Goal: Register for event/course

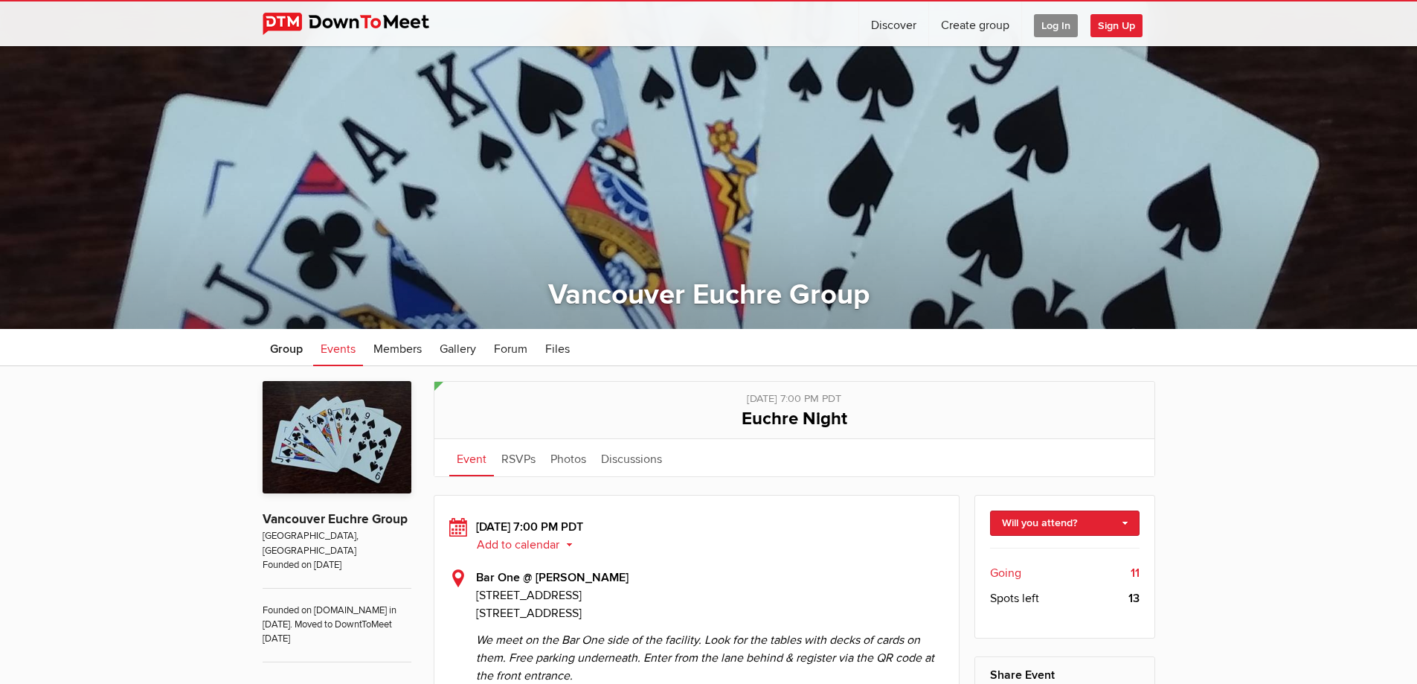
scroll to position [223, 0]
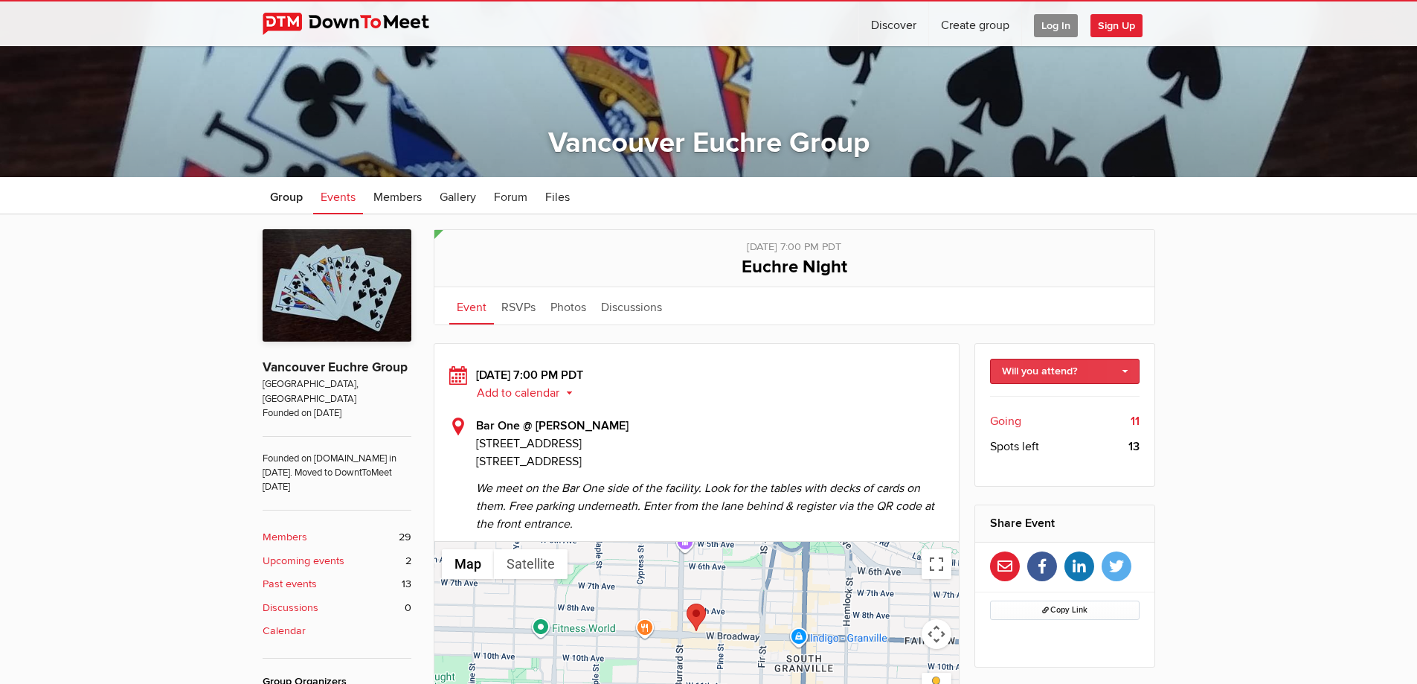
click at [1129, 369] on link "Will you attend?" at bounding box center [1065, 371] width 150 height 25
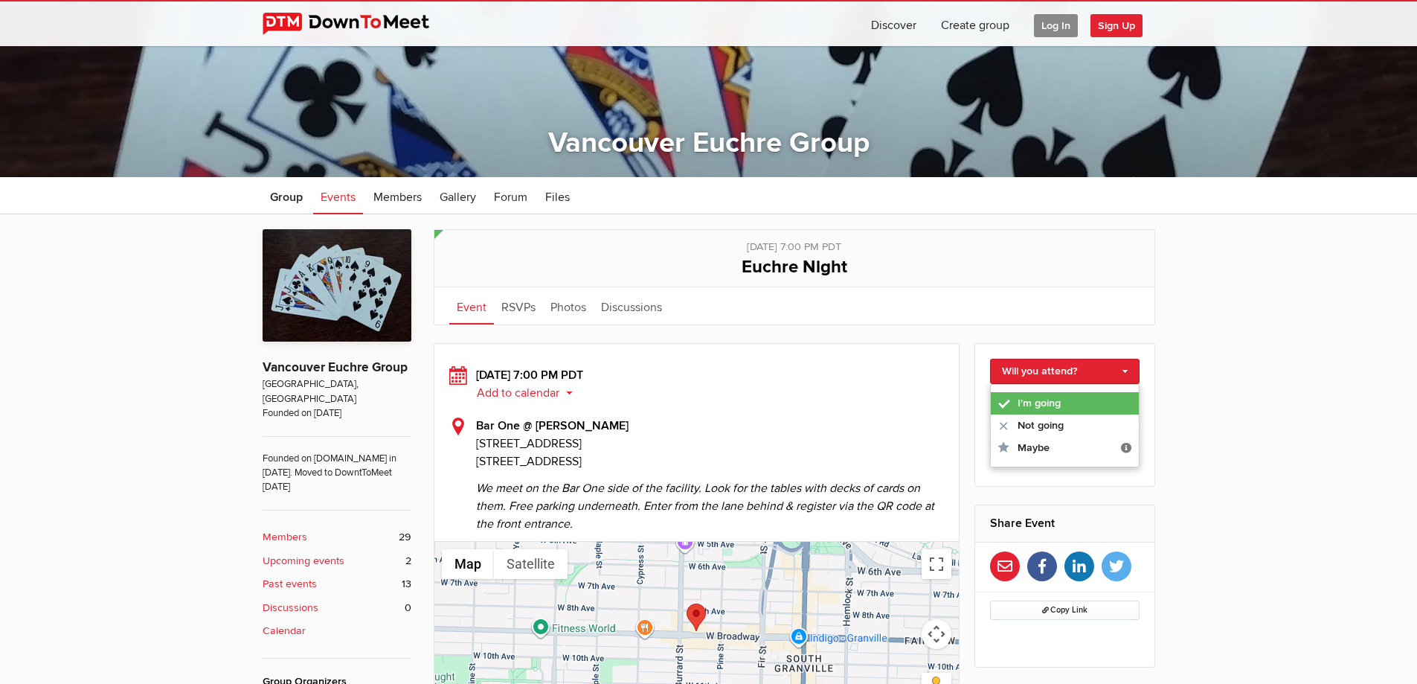
click at [1104, 397] on link "I'm going" at bounding box center [1065, 403] width 148 height 22
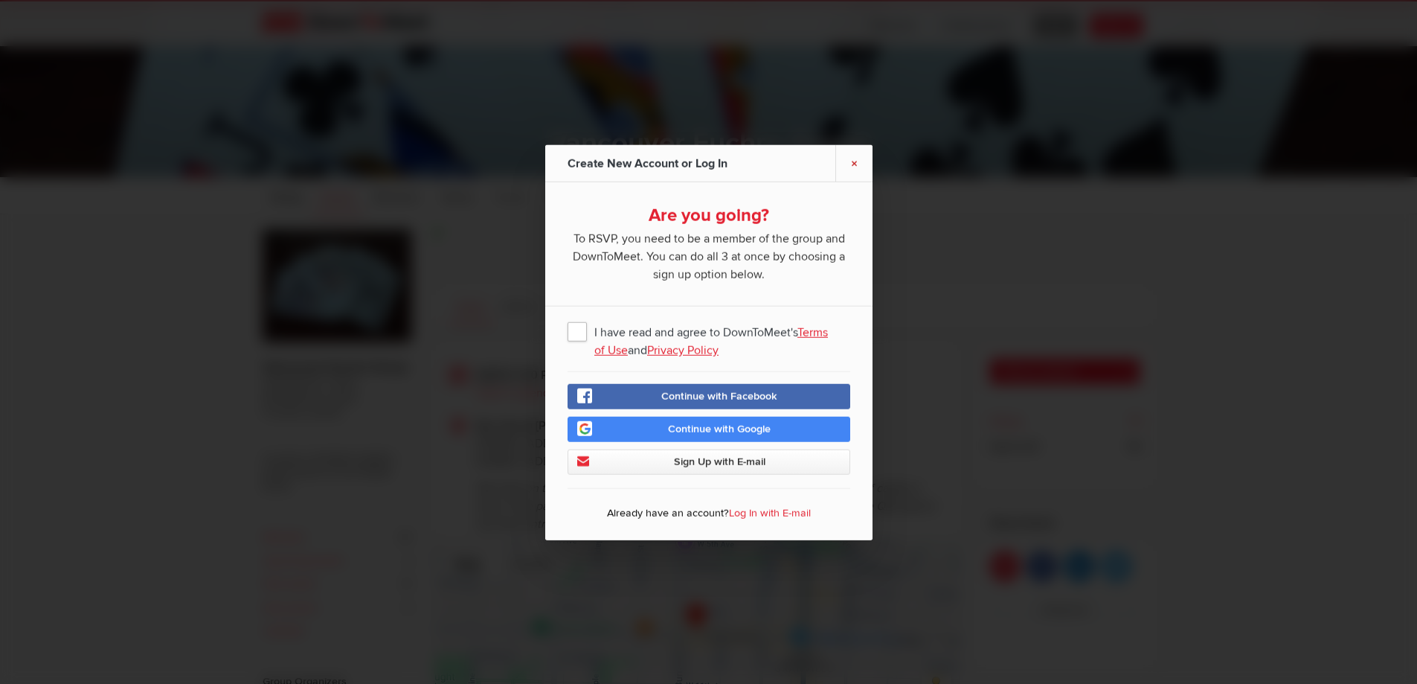
click at [861, 165] on link "×" at bounding box center [853, 162] width 37 height 36
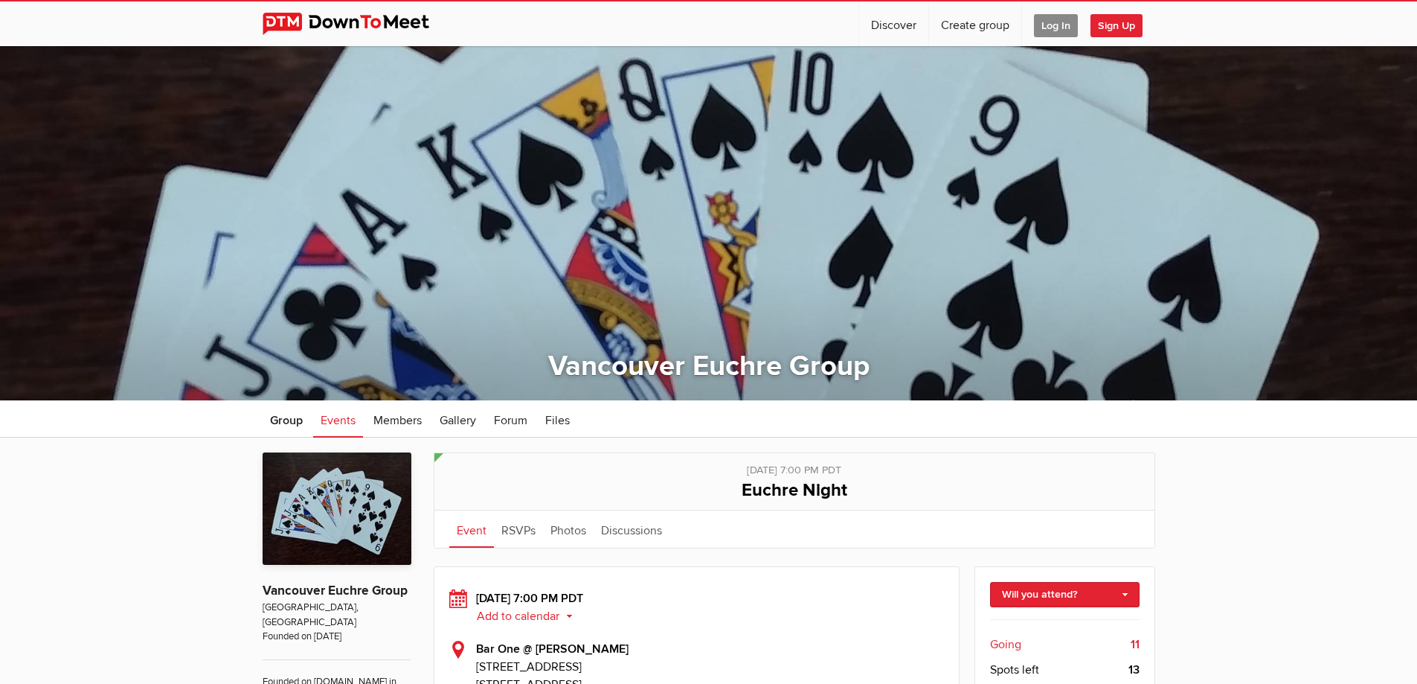
click at [1050, 16] on span "Log In" at bounding box center [1056, 25] width 44 height 23
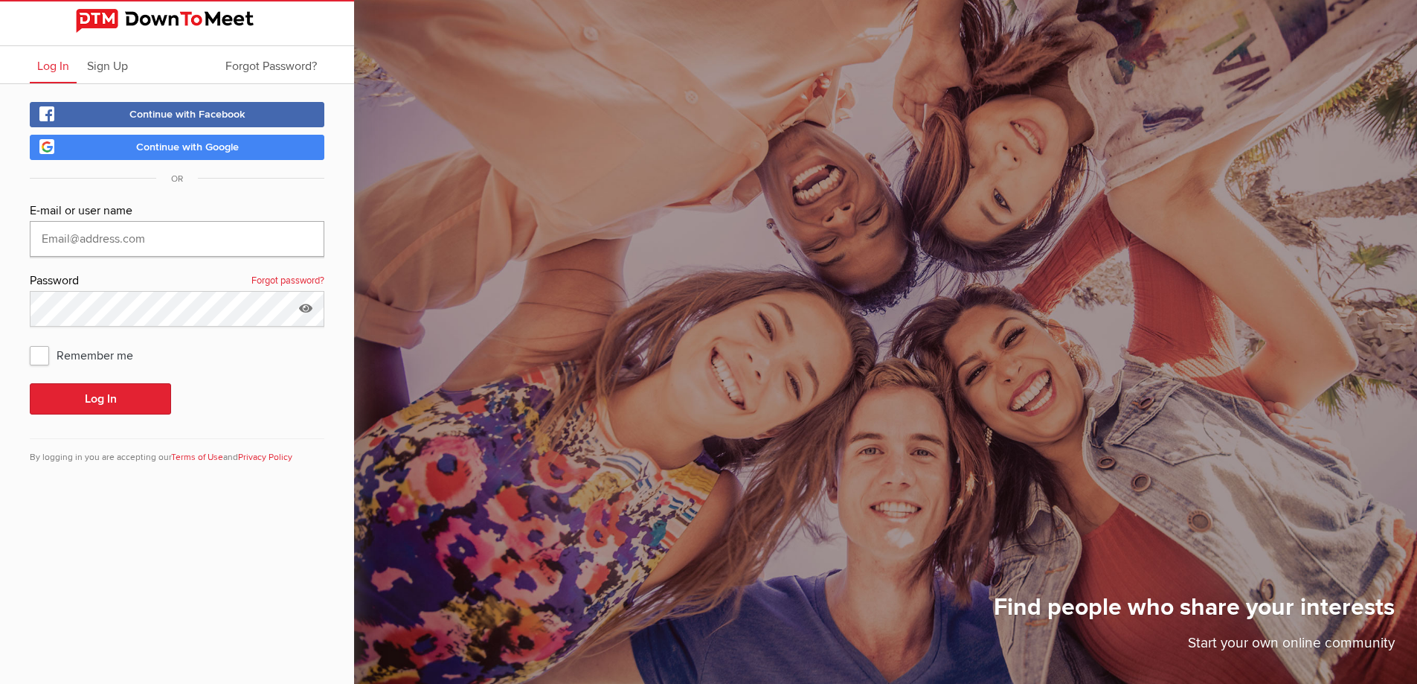
click at [137, 228] on input "text" at bounding box center [177, 239] width 295 height 36
type input "[EMAIL_ADDRESS][DOMAIN_NAME]"
click at [33, 356] on span "Remember me" at bounding box center [89, 354] width 118 height 27
click at [30, 341] on input "Remember me" at bounding box center [29, 341] width 1 height 1
checkbox input "true"
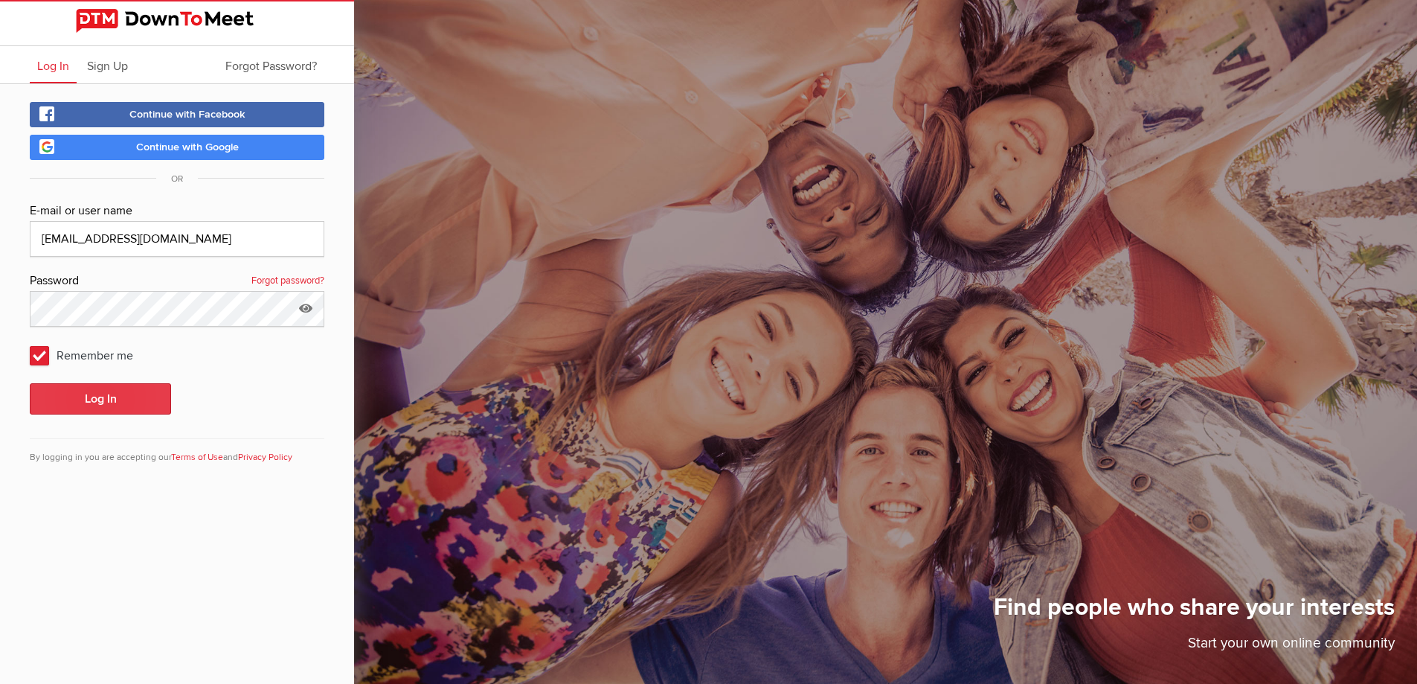
click at [114, 404] on button "Log In" at bounding box center [100, 398] width 141 height 31
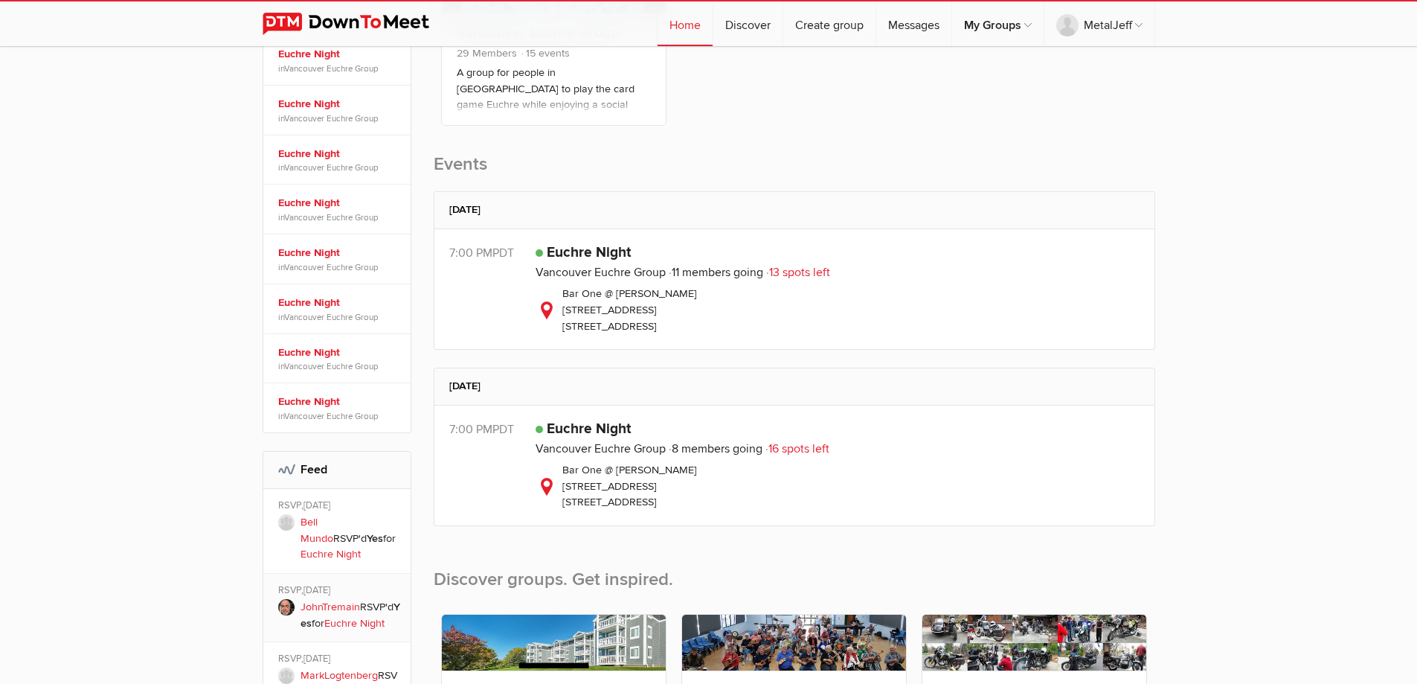
scroll to position [372, 0]
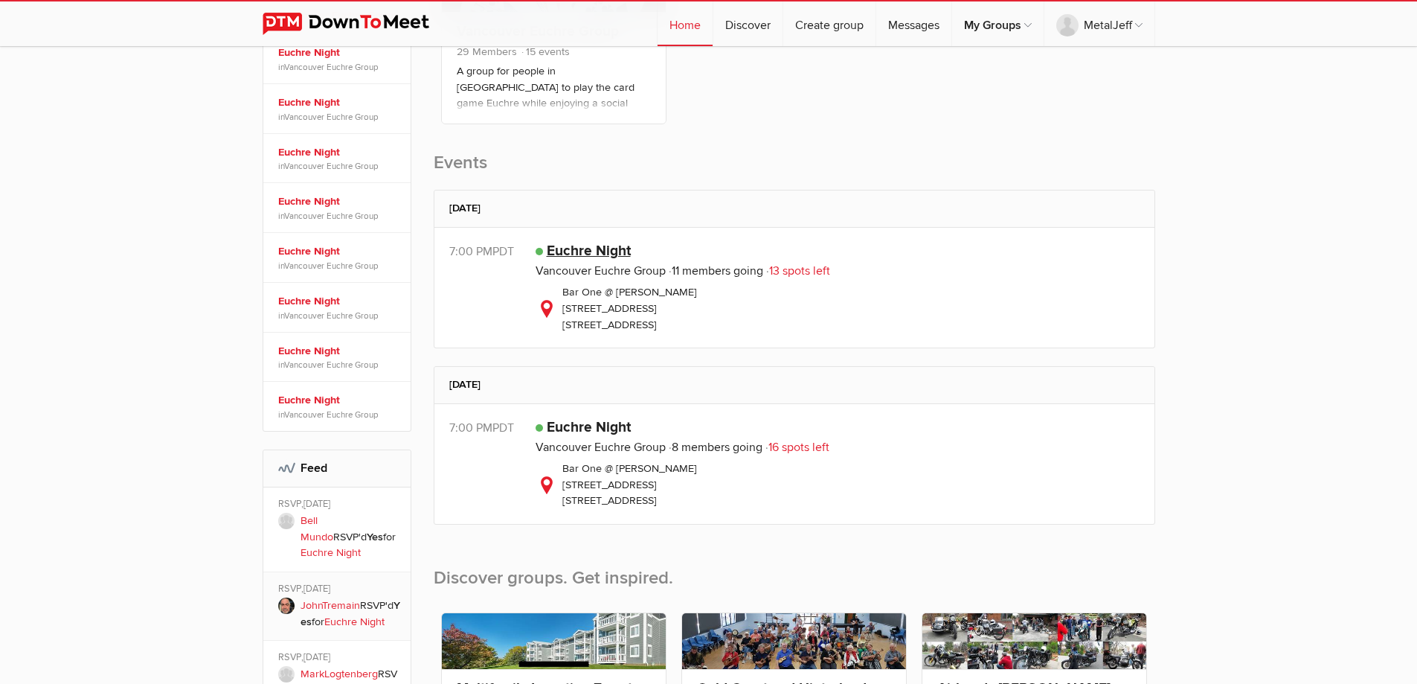
click at [579, 249] on link "Euchre Night" at bounding box center [589, 251] width 84 height 18
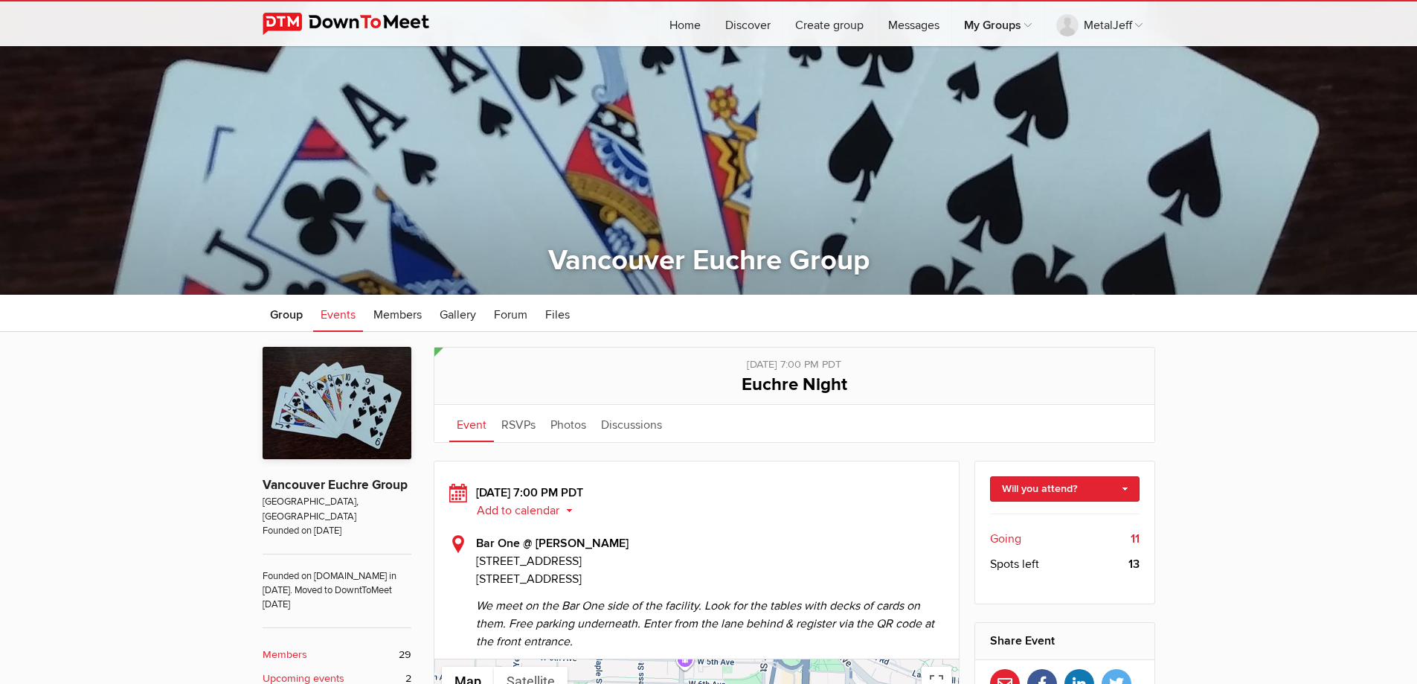
scroll to position [149, 0]
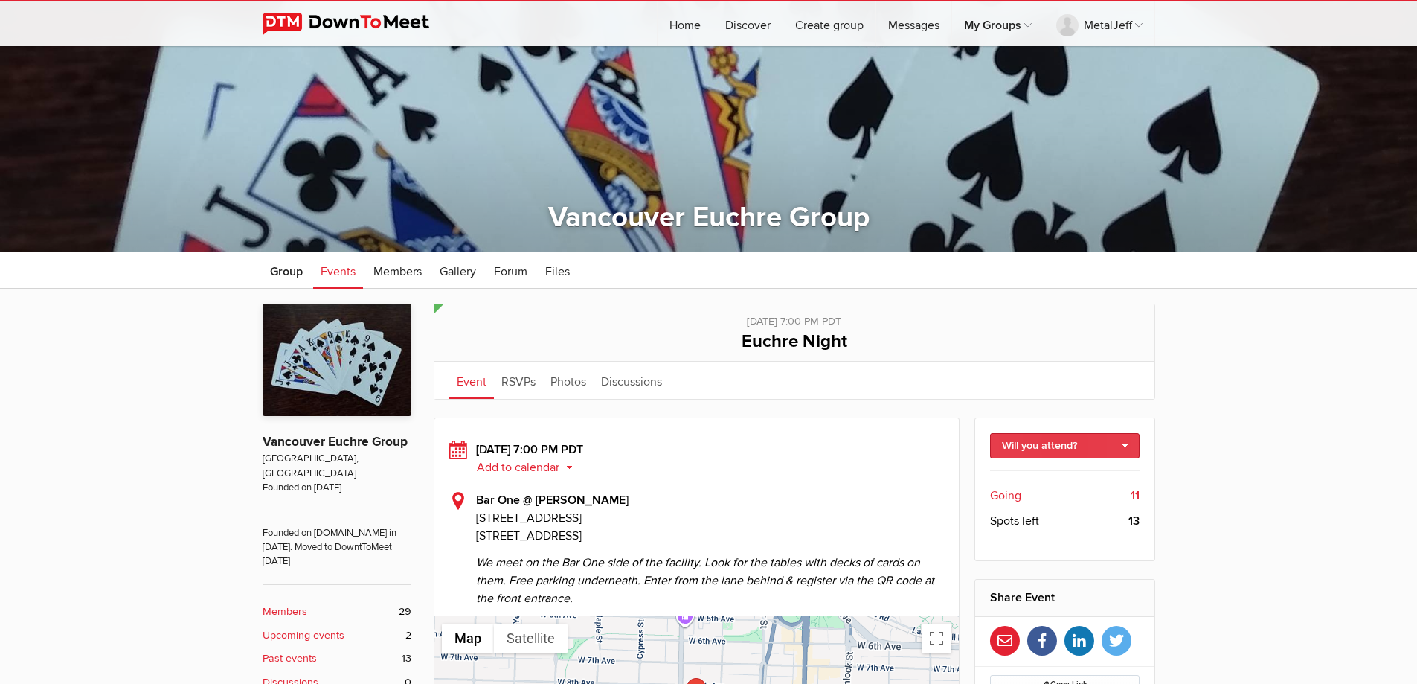
click at [1125, 443] on link "Will you attend?" at bounding box center [1065, 445] width 150 height 25
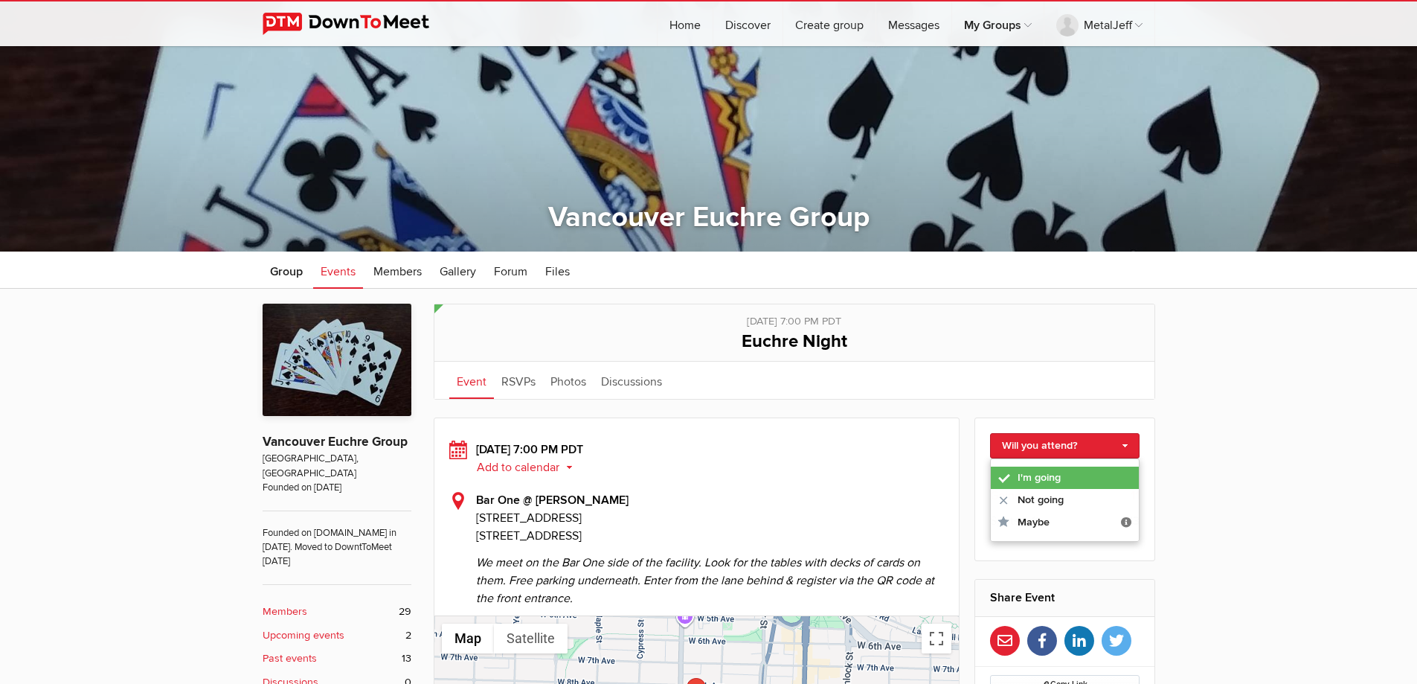
click at [1085, 473] on link "I'm going" at bounding box center [1065, 477] width 148 height 22
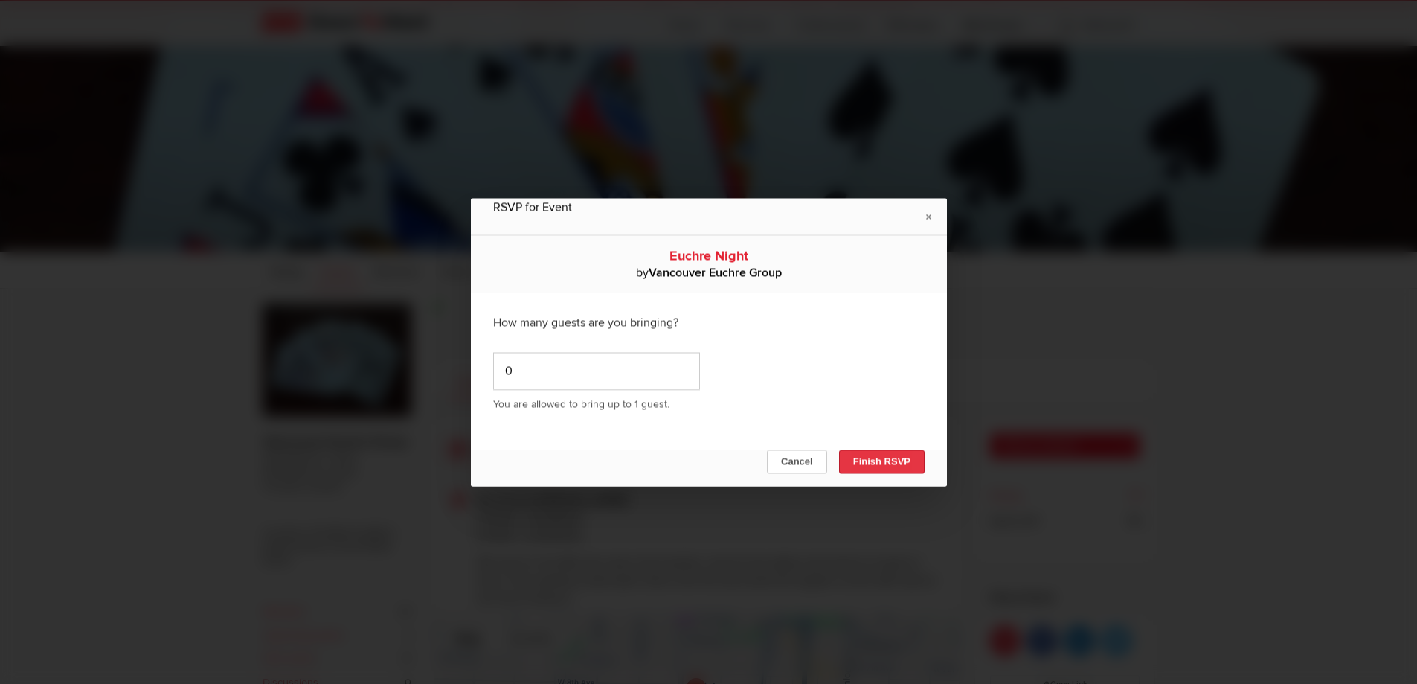
click at [901, 462] on button "Finish RSVP" at bounding box center [881, 461] width 86 height 24
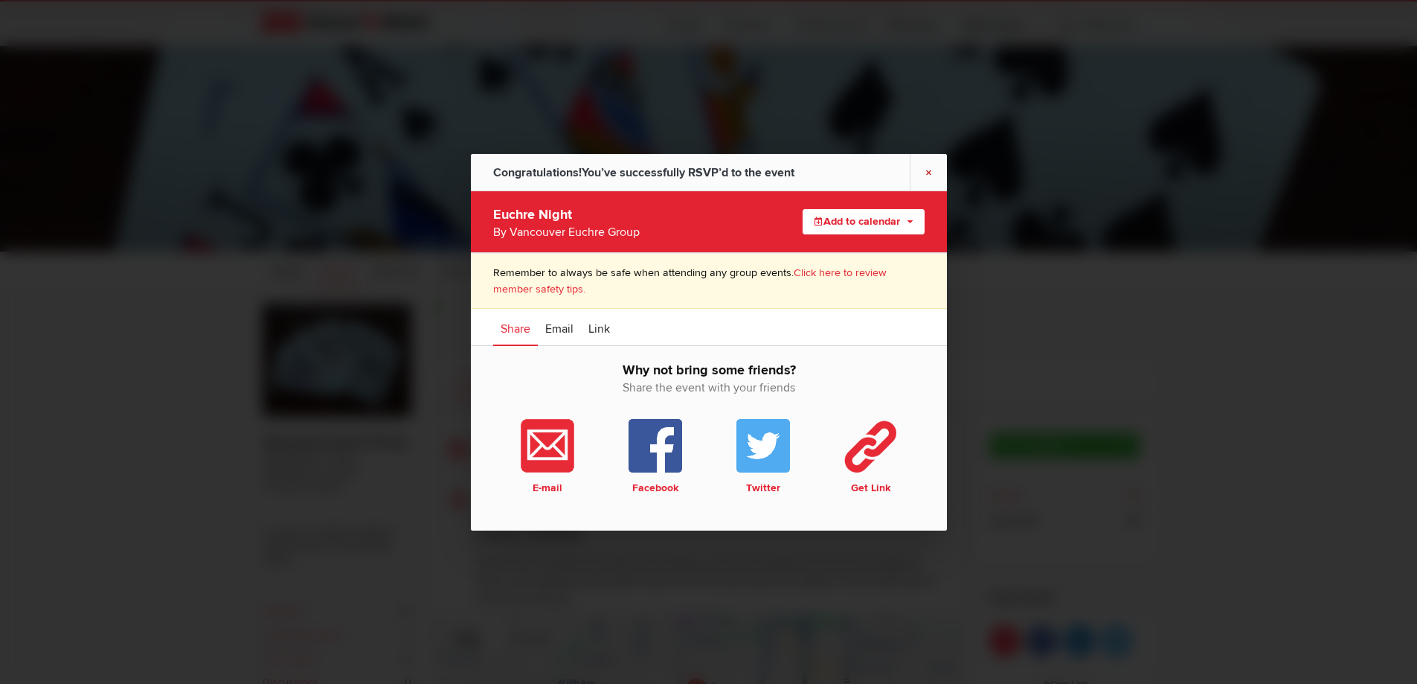
click at [929, 173] on link "×" at bounding box center [928, 171] width 37 height 36
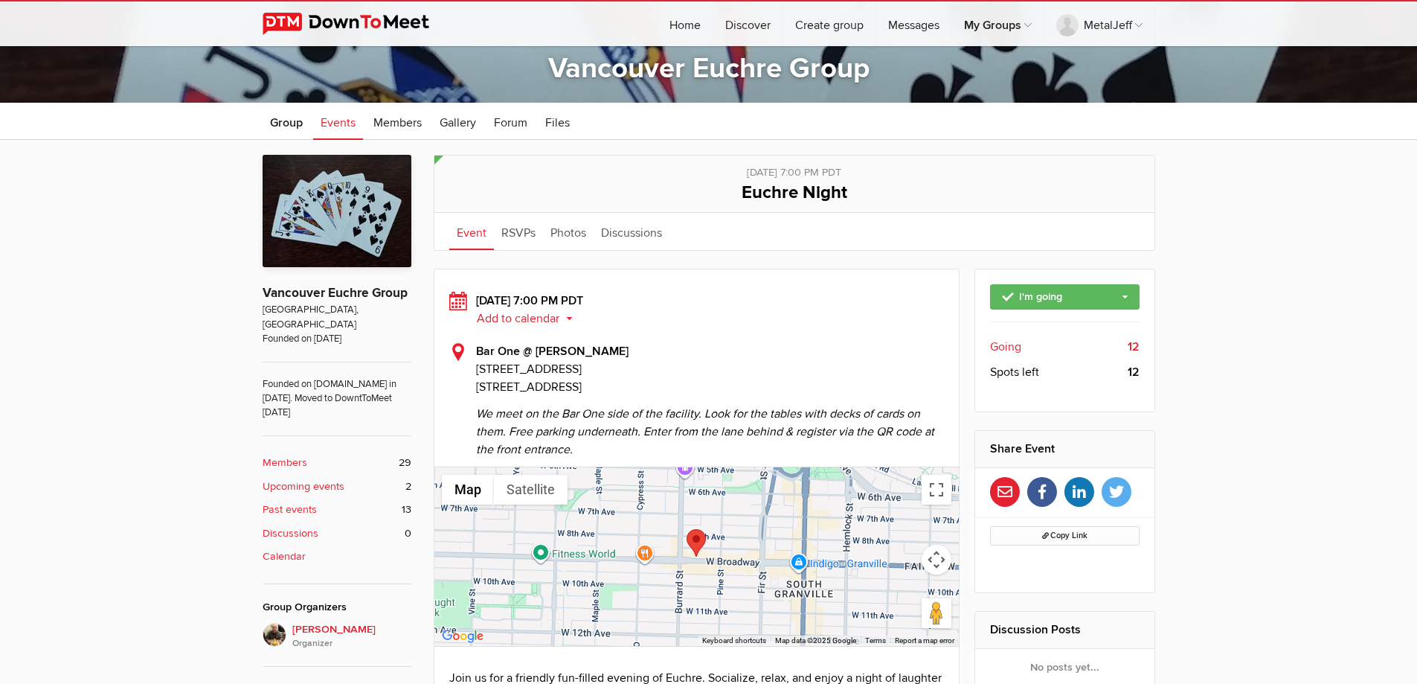
scroll to position [0, 0]
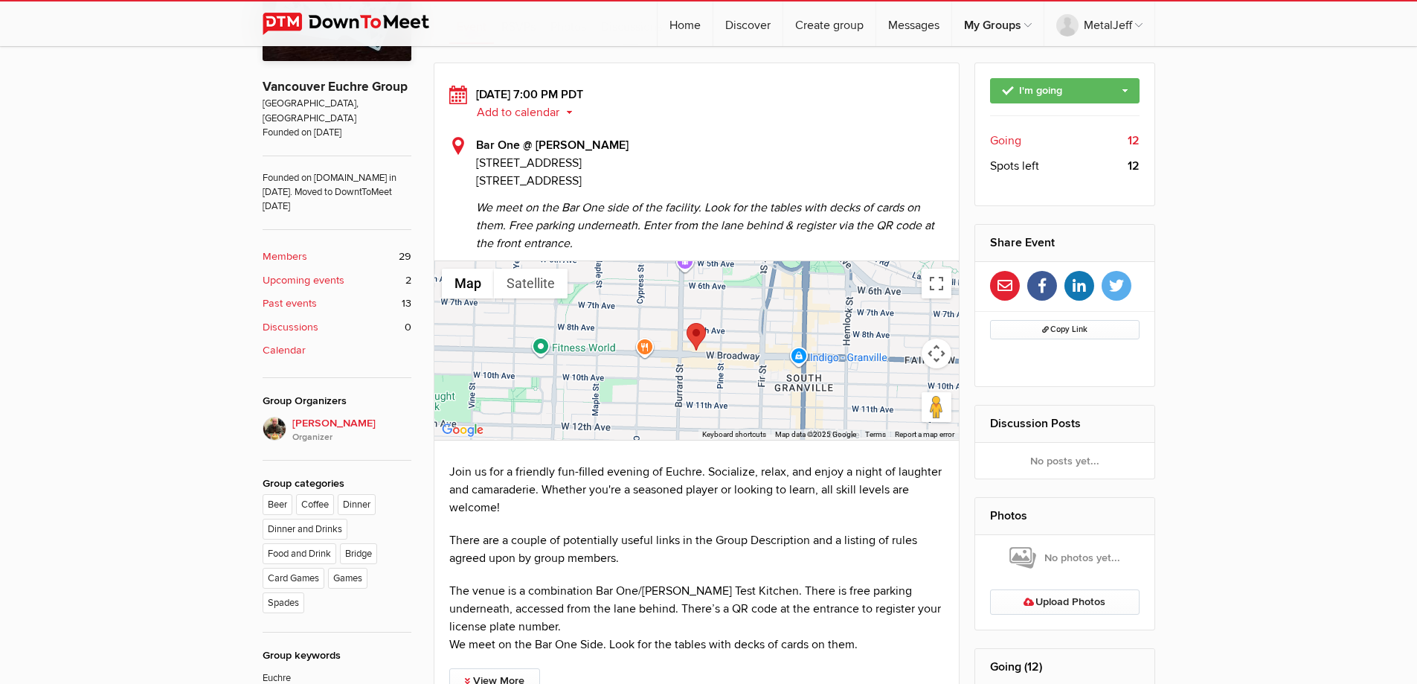
scroll to position [298, 0]
